Goal: Find specific page/section: Find specific page/section

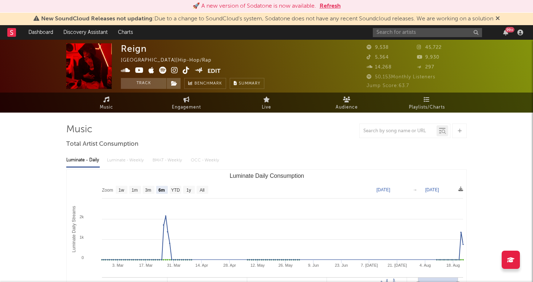
select select "6m"
click at [407, 31] on input "text" at bounding box center [427, 32] width 109 height 9
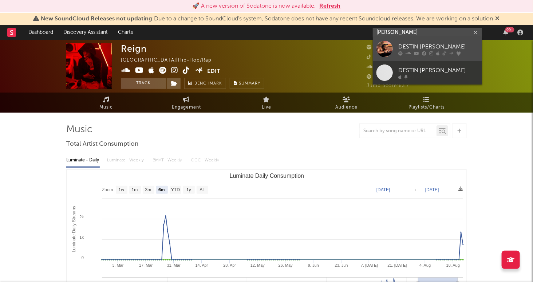
type input "[PERSON_NAME]"
click at [439, 47] on div "DESTIN [PERSON_NAME]" at bounding box center [438, 47] width 80 height 9
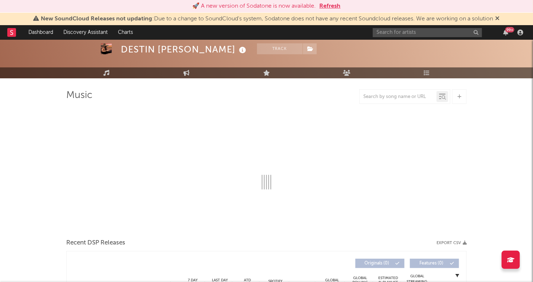
select select "6m"
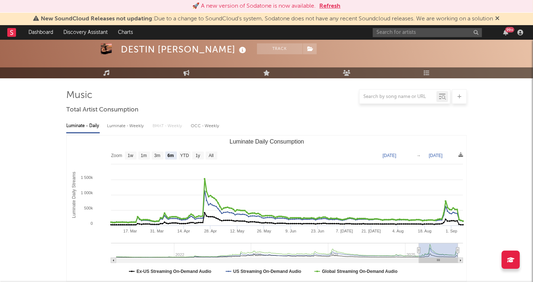
scroll to position [44, 0]
